Goal: Task Accomplishment & Management: Use online tool/utility

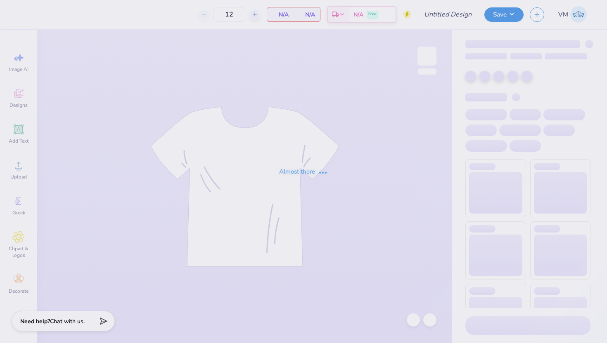
type input "PKT IM Shirt Fall 2025"
type input "48"
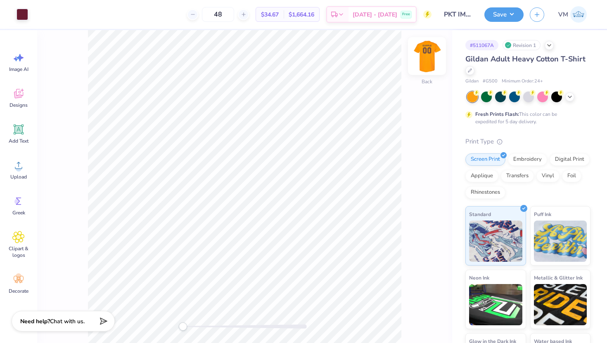
click at [427, 51] on img at bounding box center [426, 56] width 33 height 33
click at [28, 14] on div at bounding box center [23, 14] width 12 height 12
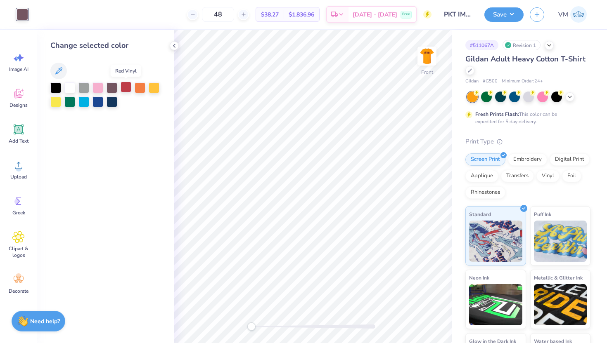
click at [122, 85] on div at bounding box center [125, 87] width 11 height 11
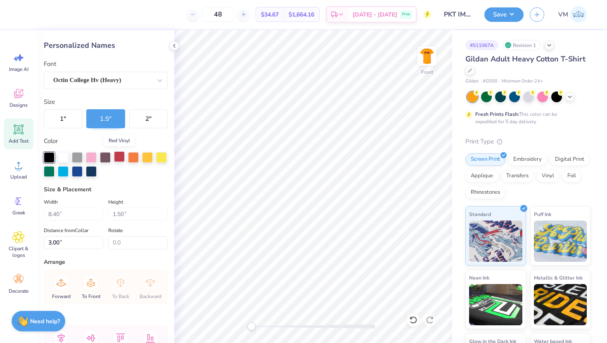
click at [121, 158] on div at bounding box center [119, 156] width 11 height 11
type input "8.06"
type input "6.00"
type input "5.50"
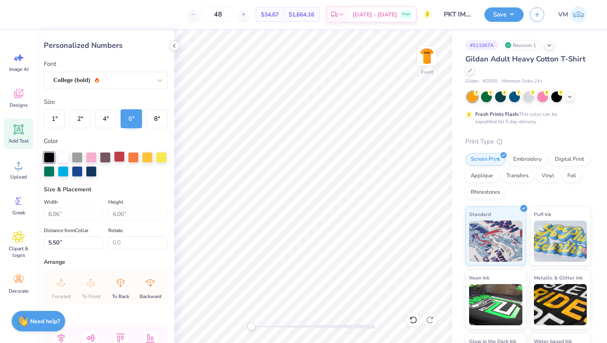
click at [122, 157] on div at bounding box center [119, 156] width 11 height 11
click at [428, 49] on img at bounding box center [426, 56] width 33 height 33
click at [428, 49] on img at bounding box center [426, 56] width 17 height 17
click at [424, 58] on img at bounding box center [426, 56] width 33 height 33
click at [424, 58] on img at bounding box center [426, 56] width 17 height 17
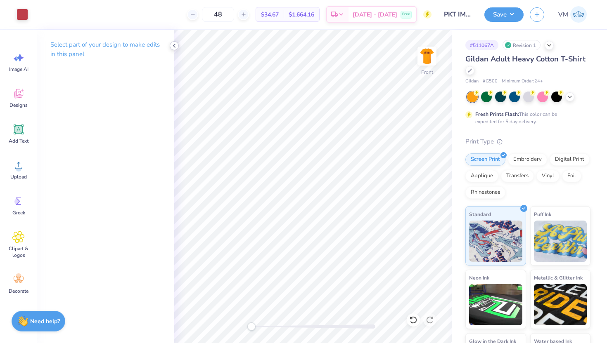
click at [174, 44] on icon at bounding box center [174, 45] width 7 height 7
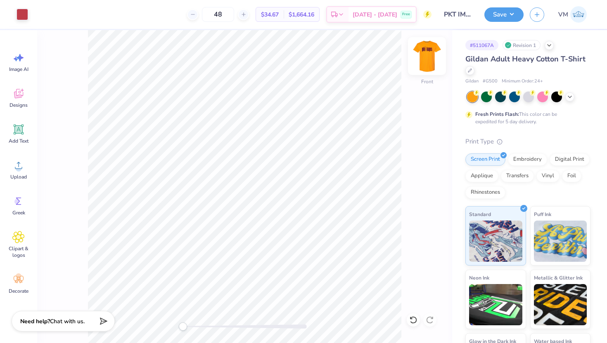
click at [420, 46] on img at bounding box center [426, 56] width 33 height 33
click at [427, 55] on img at bounding box center [426, 56] width 33 height 33
click at [567, 96] on icon at bounding box center [569, 96] width 7 height 7
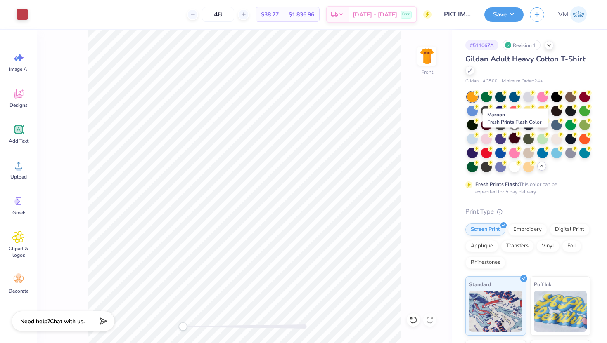
click at [515, 137] on div at bounding box center [514, 138] width 11 height 11
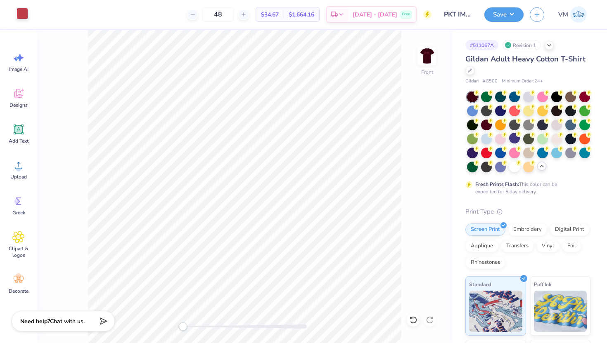
click at [21, 14] on div at bounding box center [23, 14] width 12 height 12
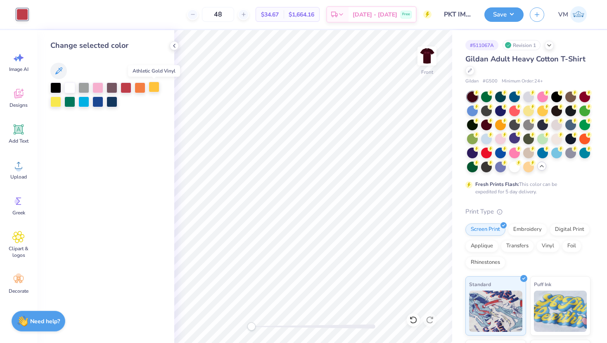
click at [154, 87] on div at bounding box center [154, 87] width 11 height 11
click at [418, 60] on img at bounding box center [426, 56] width 33 height 33
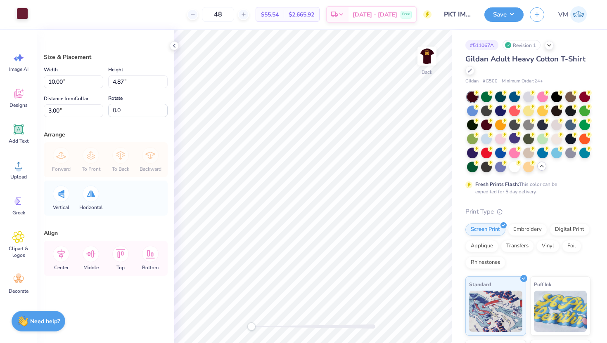
click at [18, 13] on div at bounding box center [23, 14] width 12 height 12
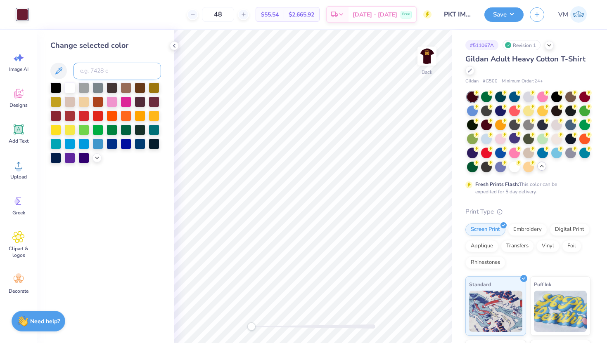
click at [92, 76] on input at bounding box center [116, 71] width 87 height 17
type input "1236c"
type input "5"
drag, startPoint x: 87, startPoint y: 69, endPoint x: 65, endPoint y: 69, distance: 21.9
click at [65, 69] on div "5" at bounding box center [105, 71] width 111 height 17
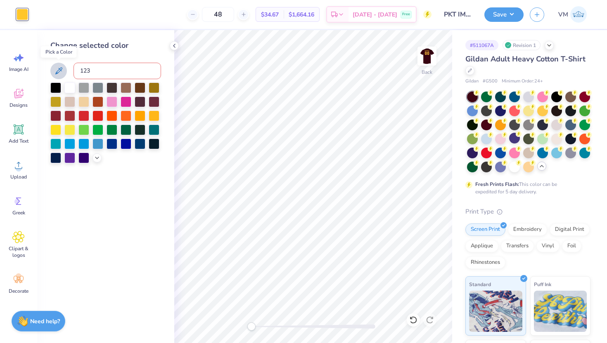
type input "1235"
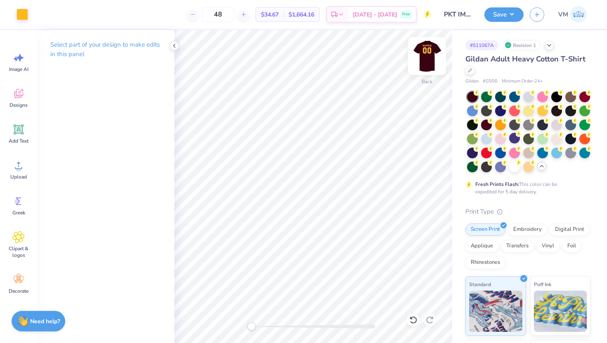
click at [430, 55] on img at bounding box center [426, 56] width 33 height 33
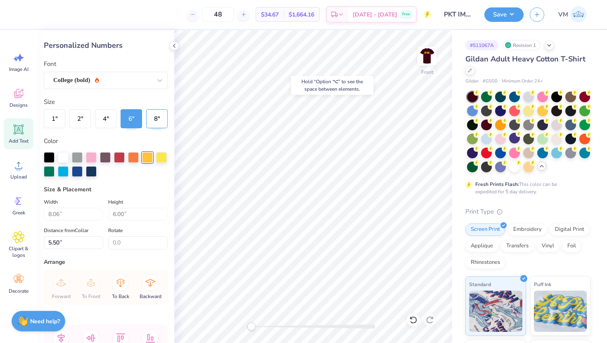
click at [153, 125] on button "8 "" at bounding box center [156, 118] width 21 height 19
type input "8.40"
type input "1.50"
type input "3.00"
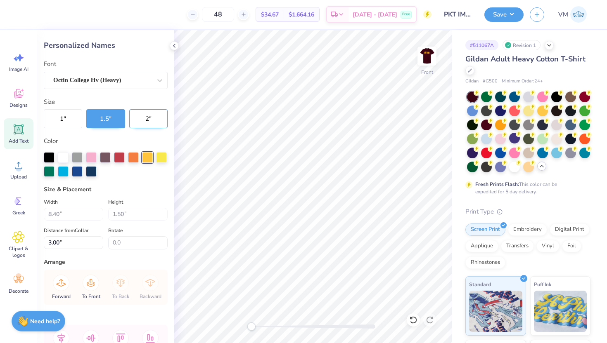
click at [138, 124] on button "2 "" at bounding box center [148, 118] width 38 height 19
type input "10.74"
type input "8.00"
type input "5.94"
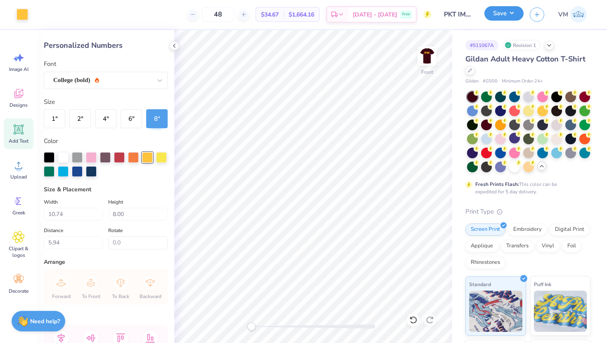
click at [491, 16] on button "Save" at bounding box center [503, 13] width 39 height 14
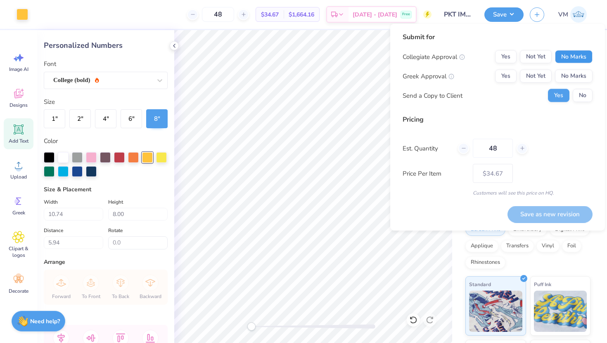
click at [570, 61] on button "No Marks" at bounding box center [574, 56] width 38 height 13
click at [497, 75] on button "Yes" at bounding box center [505, 76] width 21 height 13
drag, startPoint x: 500, startPoint y: 149, endPoint x: 472, endPoint y: 149, distance: 28.5
click at [472, 149] on div "48" at bounding box center [493, 148] width 70 height 19
type input "76"
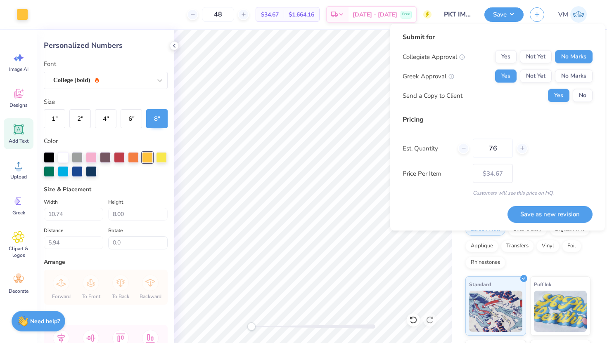
type input "76"
type input "$33.09"
type input "76"
click at [565, 153] on div "Est. Quantity 76" at bounding box center [497, 148] width 190 height 19
click at [543, 212] on button "Save as new revision" at bounding box center [549, 214] width 85 height 17
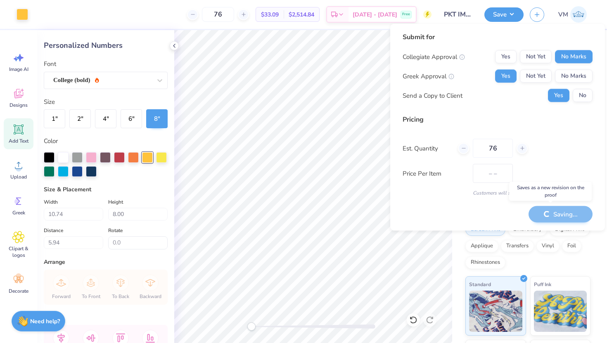
type input "$33.09"
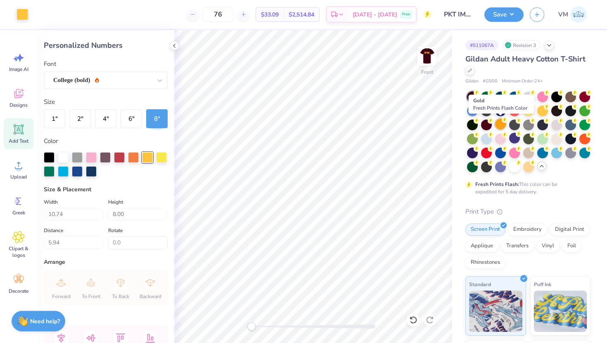
click at [502, 127] on div at bounding box center [500, 124] width 11 height 11
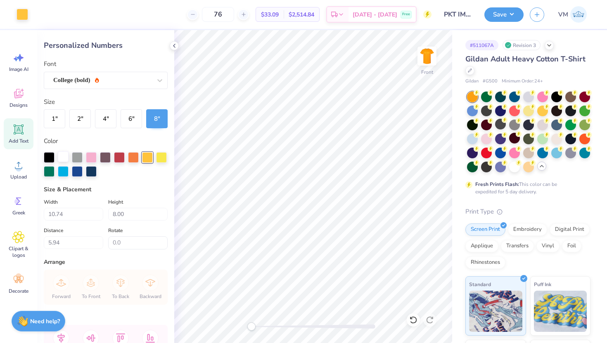
click at [60, 157] on div at bounding box center [63, 156] width 11 height 11
type input "11.20"
type input "2.00"
type input "3.00"
click at [60, 158] on div at bounding box center [63, 156] width 11 height 11
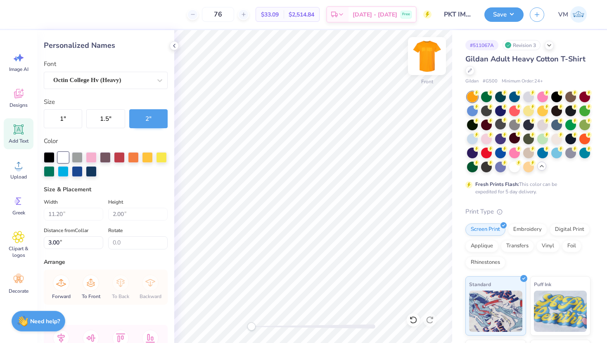
click at [431, 61] on img at bounding box center [426, 56] width 33 height 33
type input "11.38"
type input "2.03"
type input "1.21"
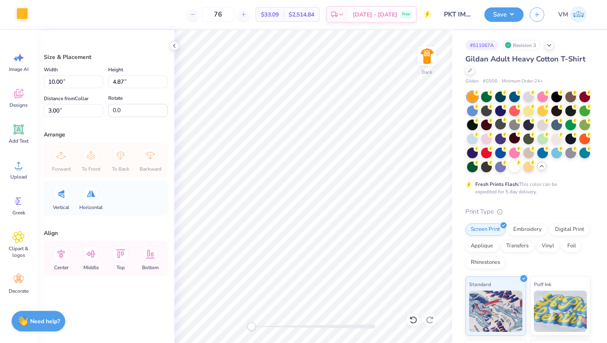
click at [23, 14] on div at bounding box center [23, 14] width 12 height 12
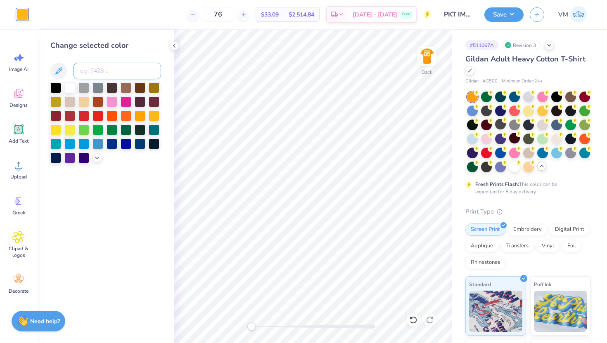
click at [102, 69] on input at bounding box center [116, 71] width 87 height 17
type input "7421"
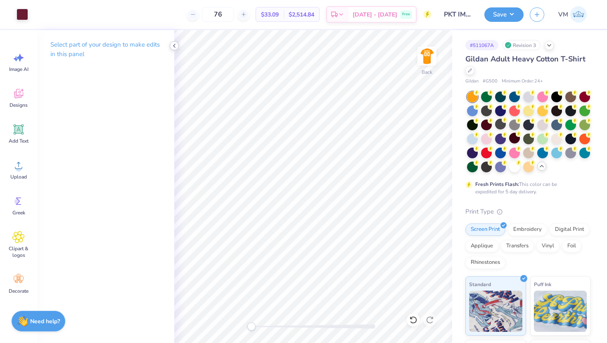
click at [175, 45] on icon at bounding box center [174, 45] width 7 height 7
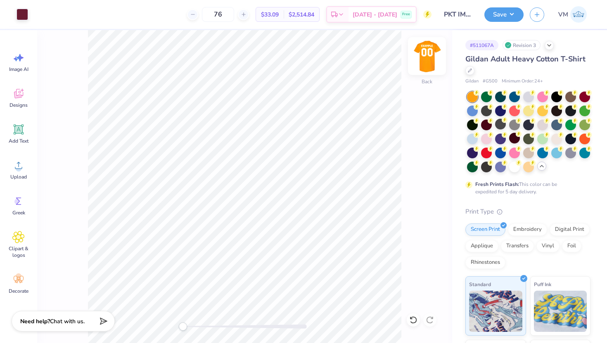
click at [429, 60] on img at bounding box center [426, 56] width 33 height 33
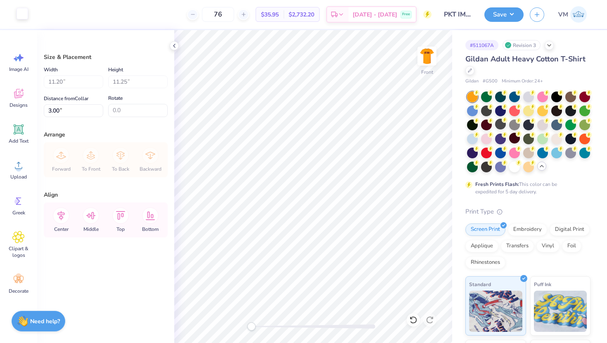
click at [18, 16] on div at bounding box center [23, 14] width 12 height 12
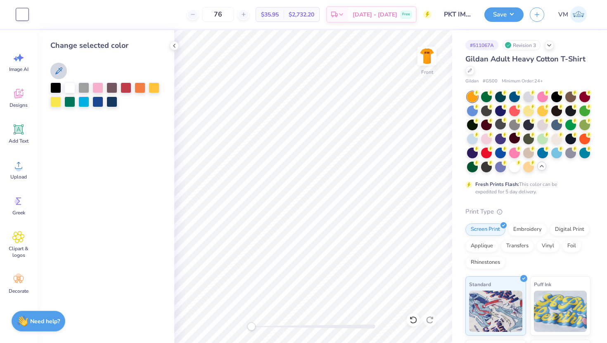
click at [63, 67] on icon at bounding box center [59, 71] width 10 height 10
click at [111, 88] on div at bounding box center [111, 87] width 11 height 11
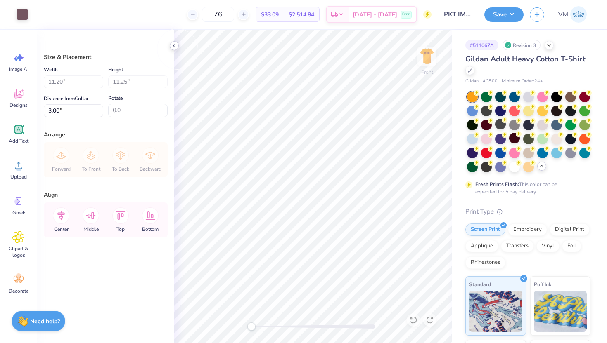
click at [177, 48] on icon at bounding box center [174, 45] width 7 height 7
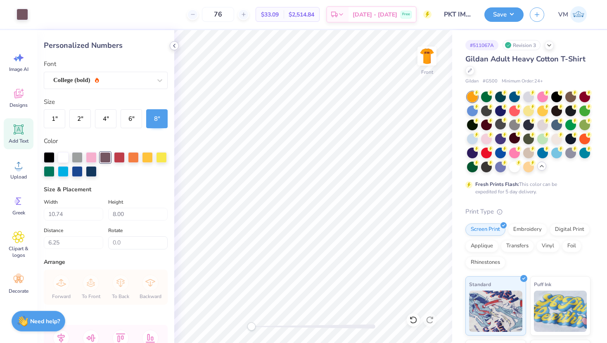
click at [176, 45] on icon at bounding box center [174, 45] width 7 height 7
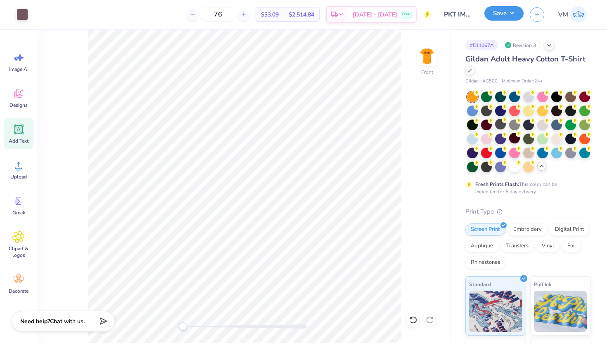
click at [498, 18] on button "Save" at bounding box center [503, 13] width 39 height 14
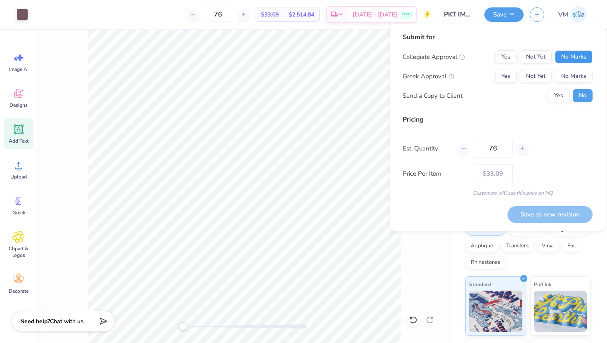
click at [585, 54] on button "No Marks" at bounding box center [574, 56] width 38 height 13
click at [502, 76] on button "Yes" at bounding box center [505, 76] width 21 height 13
click at [539, 213] on button "Save as new revision" at bounding box center [549, 214] width 85 height 17
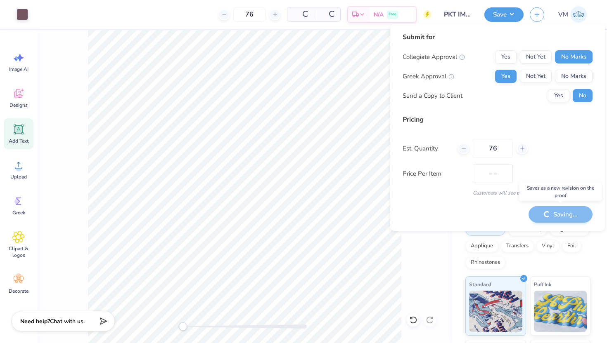
type input "$33.09"
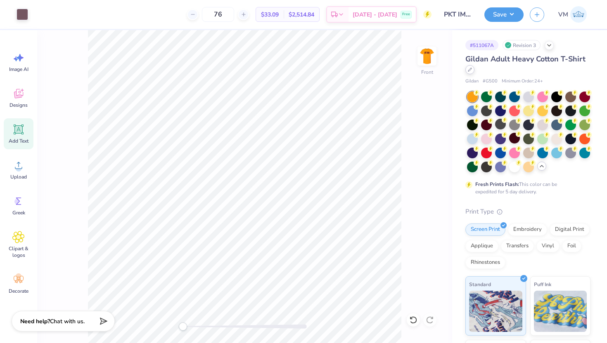
click at [471, 72] on div at bounding box center [469, 69] width 9 height 9
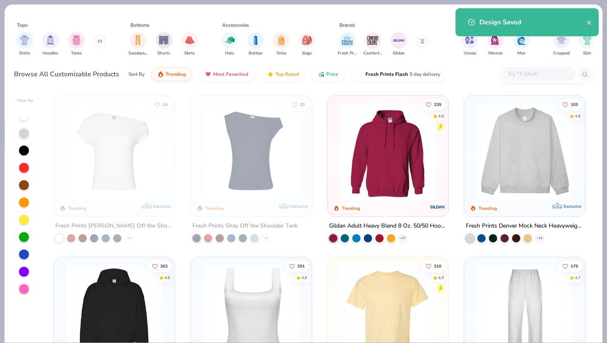
click at [520, 74] on input "text" at bounding box center [538, 73] width 64 height 9
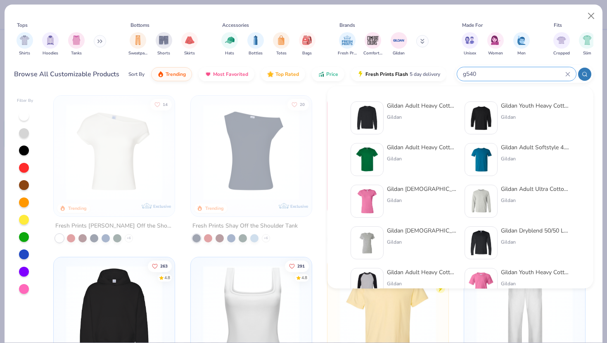
type input "g540"
click at [393, 110] on div "Gildan Adult Heavy Cotton 5.3 Oz. Long-Sleeve T-[PERSON_NAME]" at bounding box center [421, 117] width 69 height 33
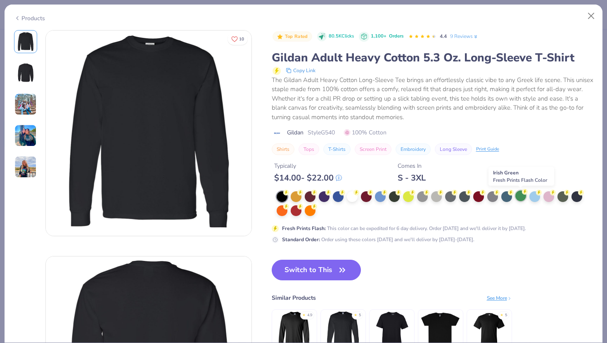
click at [518, 194] on div at bounding box center [520, 196] width 11 height 11
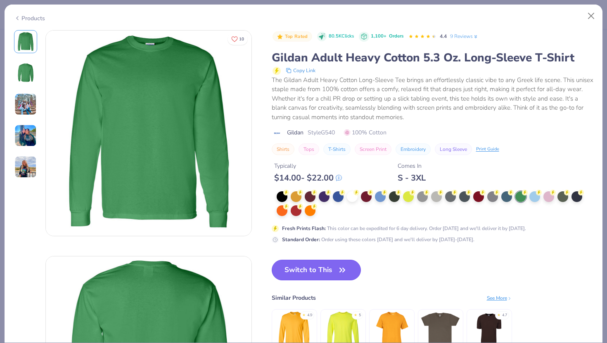
click at [307, 271] on button "Switch to This" at bounding box center [316, 270] width 90 height 21
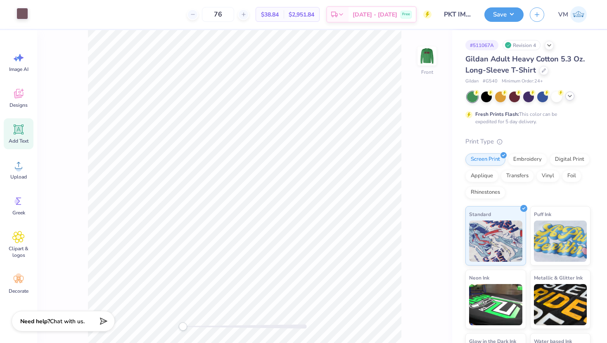
click at [24, 16] on div at bounding box center [23, 14] width 12 height 12
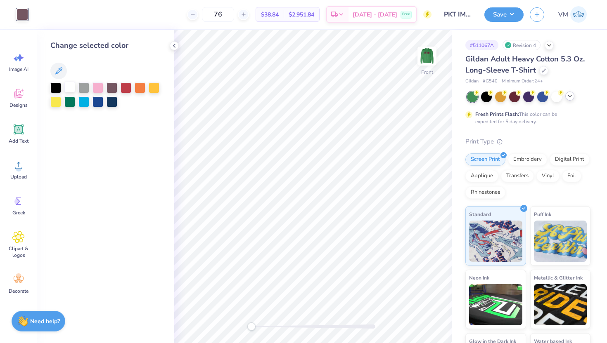
click at [68, 88] on div at bounding box center [69, 87] width 11 height 11
click at [421, 54] on img at bounding box center [426, 56] width 33 height 33
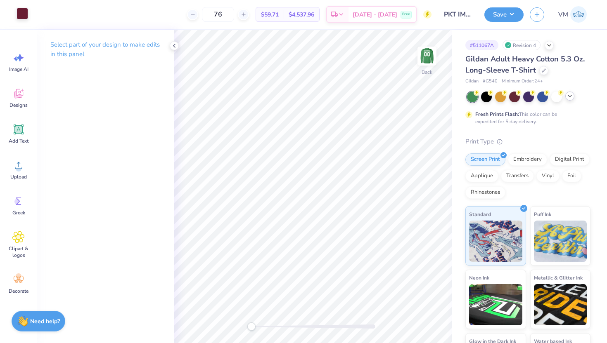
click at [28, 19] on div at bounding box center [23, 14] width 12 height 12
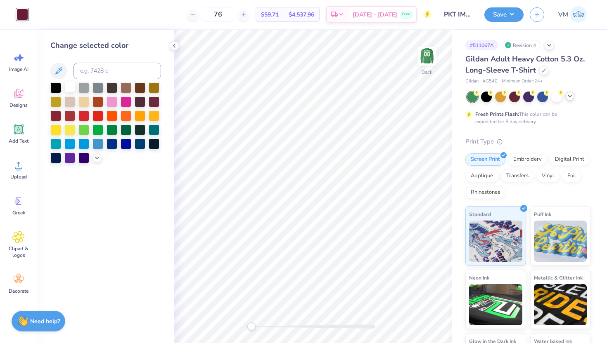
click at [68, 87] on div at bounding box center [69, 87] width 11 height 11
click at [495, 17] on button "Save" at bounding box center [503, 13] width 39 height 14
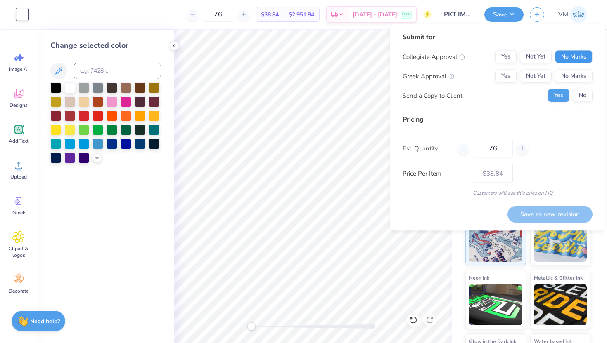
click at [566, 59] on button "No Marks" at bounding box center [574, 56] width 38 height 13
click at [505, 78] on button "Yes" at bounding box center [505, 76] width 21 height 13
click at [550, 213] on button "Save as new revision" at bounding box center [549, 214] width 85 height 17
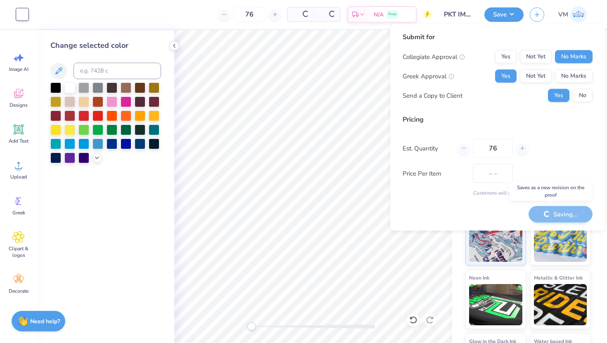
type input "$38.84"
